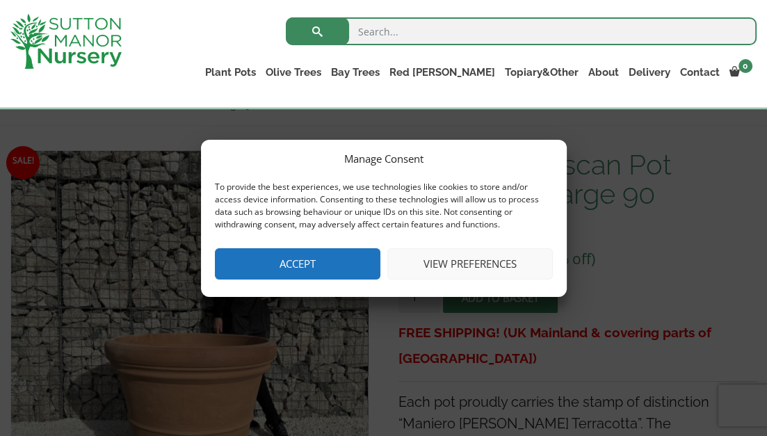
scroll to position [171, 0]
click at [451, 264] on button "View preferences" at bounding box center [470, 263] width 166 height 31
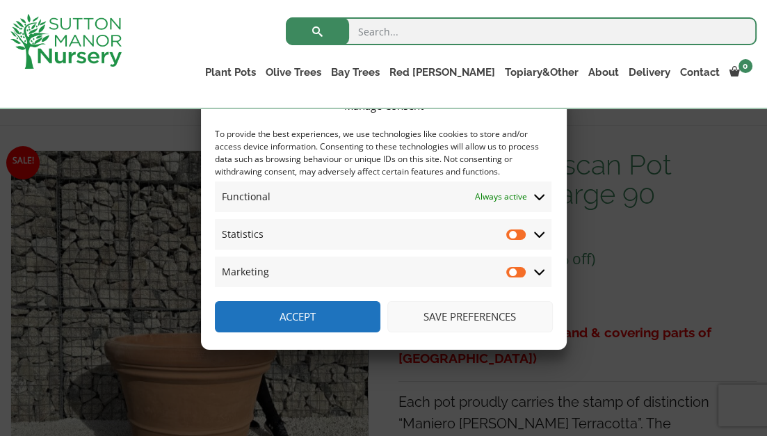
click at [496, 316] on button "Save preferences" at bounding box center [470, 316] width 166 height 31
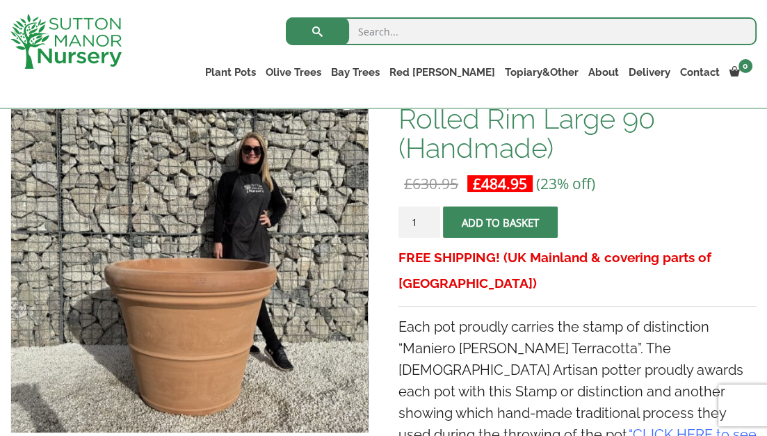
scroll to position [334, 0]
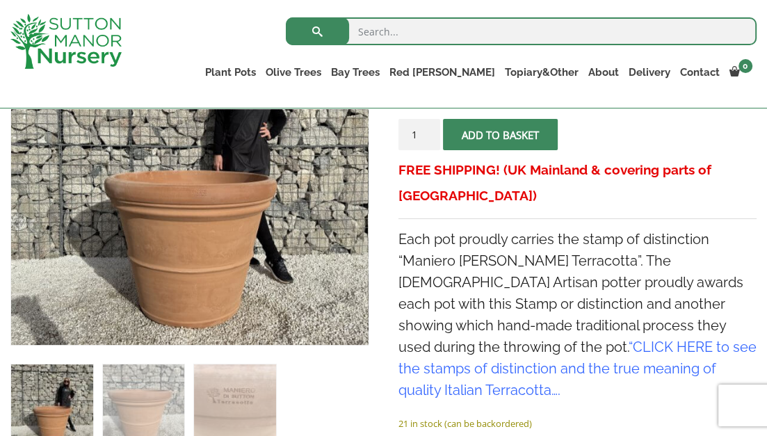
click at [637, 415] on p "21 in stock (can be backordered)" at bounding box center [577, 423] width 358 height 17
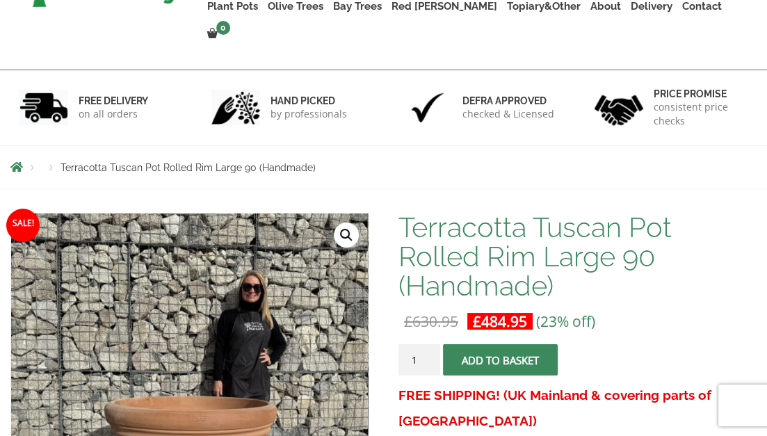
scroll to position [0, 0]
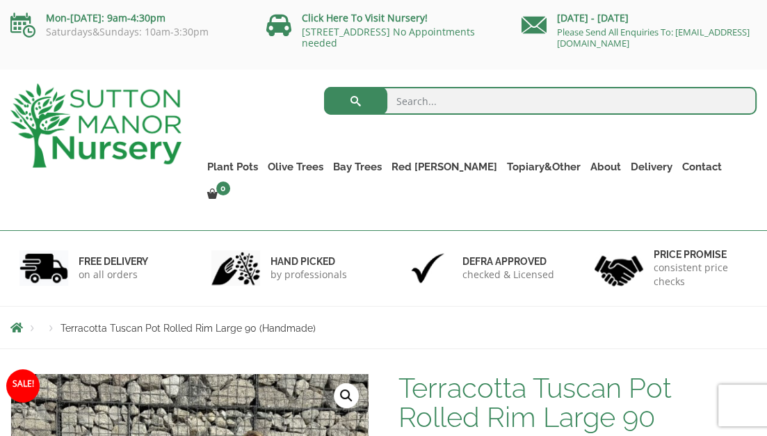
click at [449, 97] on input "search" at bounding box center [540, 101] width 433 height 28
type input "large pots"
click at [324, 87] on button "submit" at bounding box center [355, 101] width 63 height 28
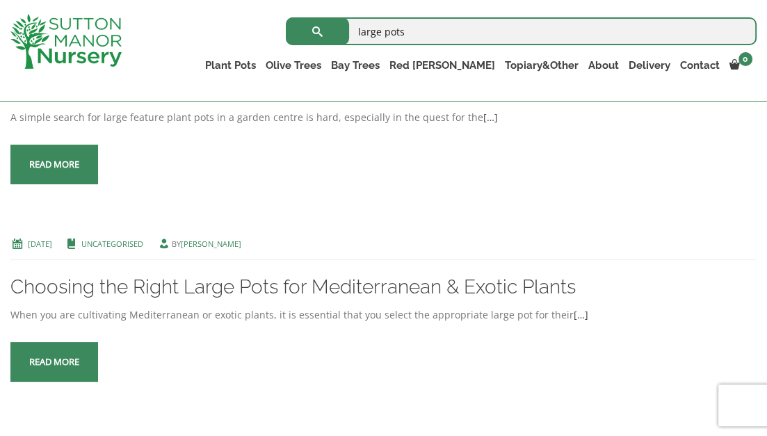
scroll to position [375, 0]
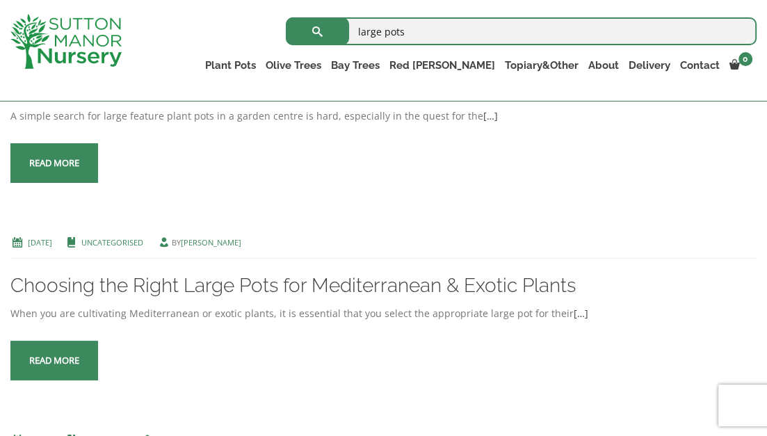
click at [54, 163] on span at bounding box center [54, 163] width 0 height 0
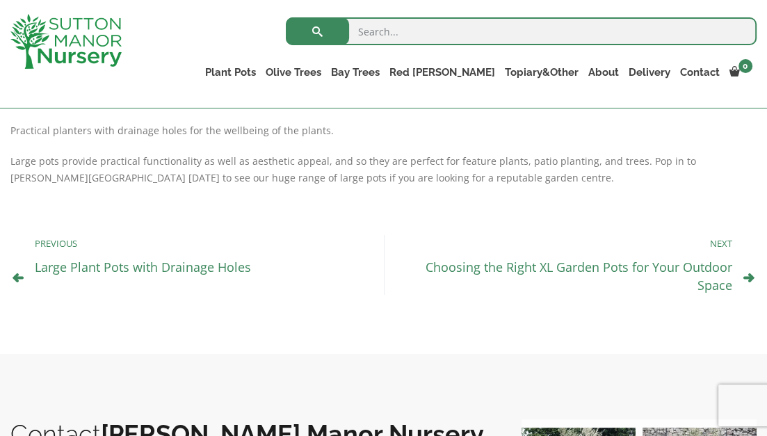
scroll to position [531, 0]
click at [195, 272] on link "Large Plant Pots with Drainage Holes" at bounding box center [143, 267] width 216 height 17
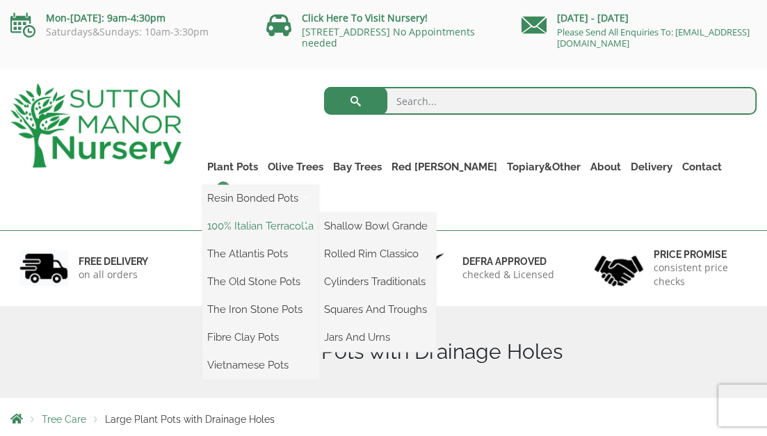
click at [312, 223] on link "100% Italian Terracotta" at bounding box center [260, 226] width 117 height 21
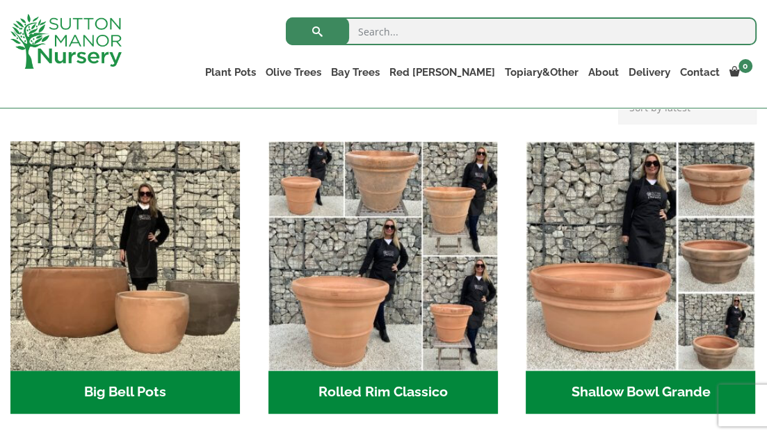
scroll to position [455, 0]
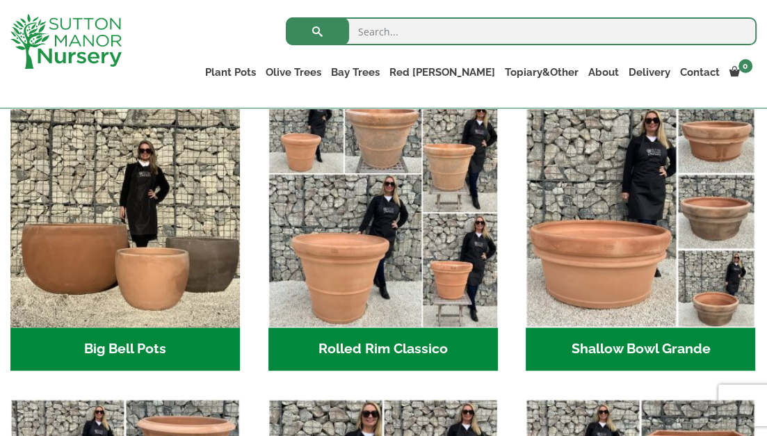
click at [415, 349] on h2 "Rolled Rim Classico (7)" at bounding box center [383, 349] width 230 height 43
